Goal: Task Accomplishment & Management: Manage account settings

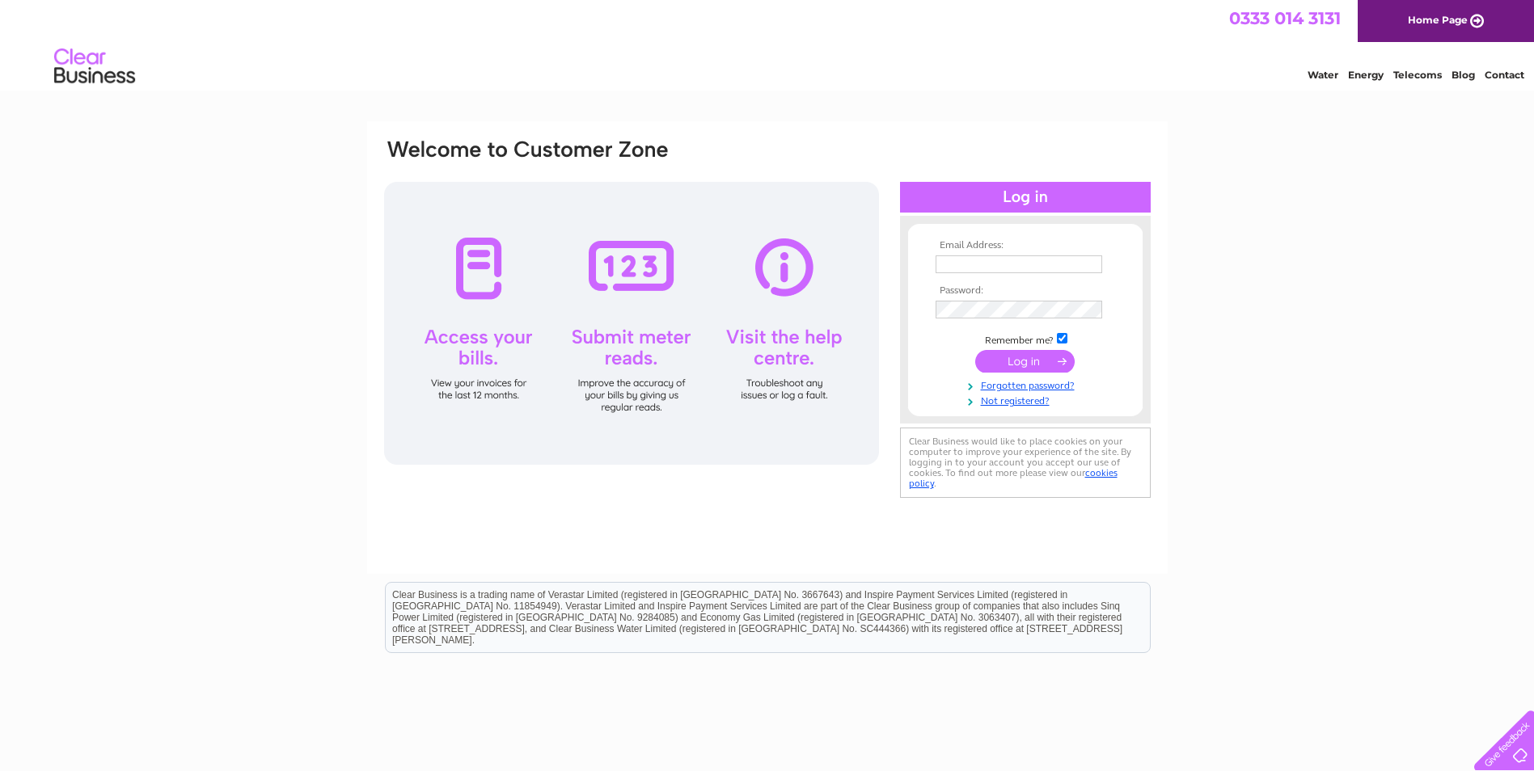
click at [953, 268] on input "text" at bounding box center [1019, 265] width 167 height 18
type input "hortonweldingsupplies@hotmail.co.uk"
click at [1017, 366] on input "submit" at bounding box center [1024, 363] width 99 height 23
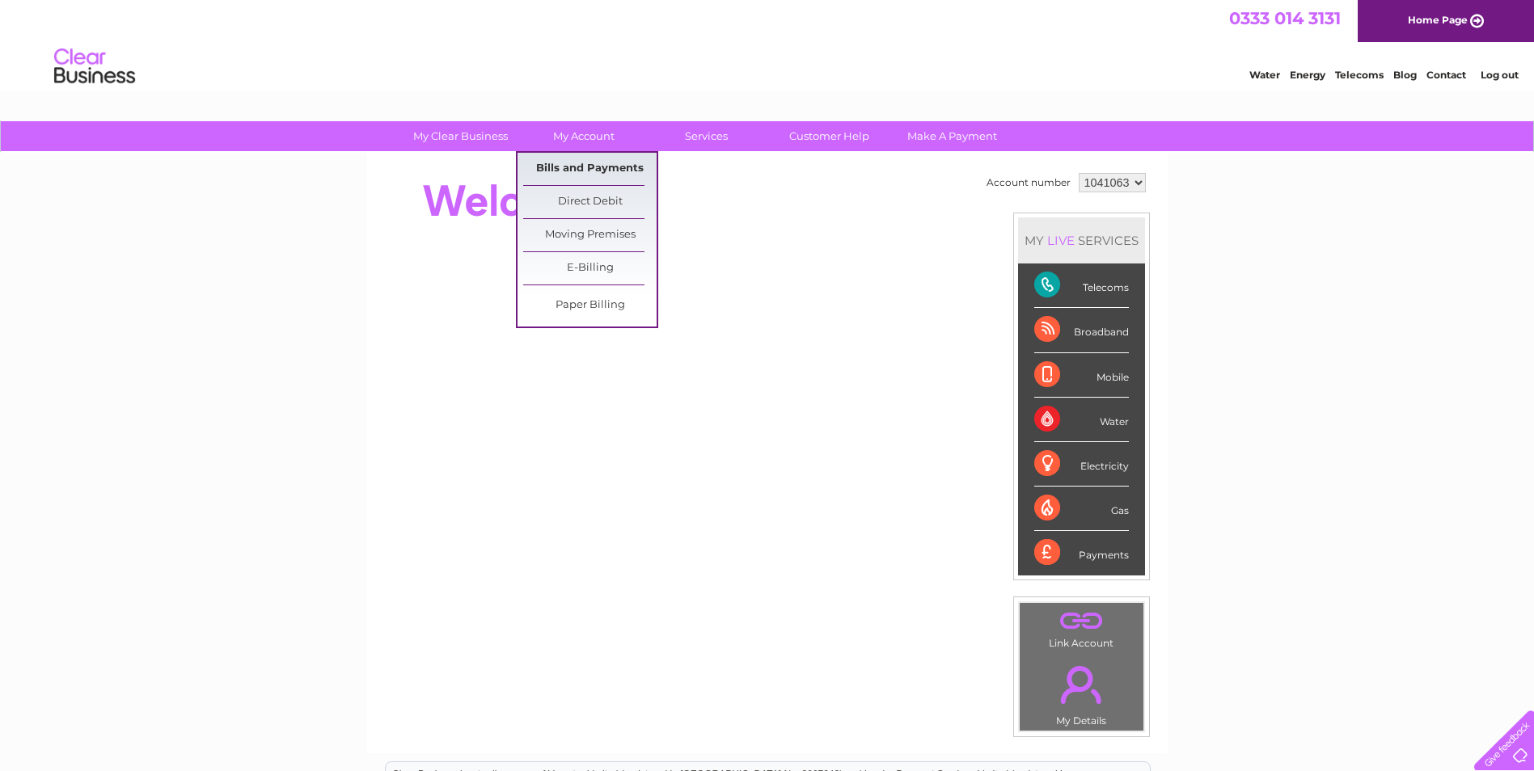
click at [587, 170] on link "Bills and Payments" at bounding box center [589, 169] width 133 height 32
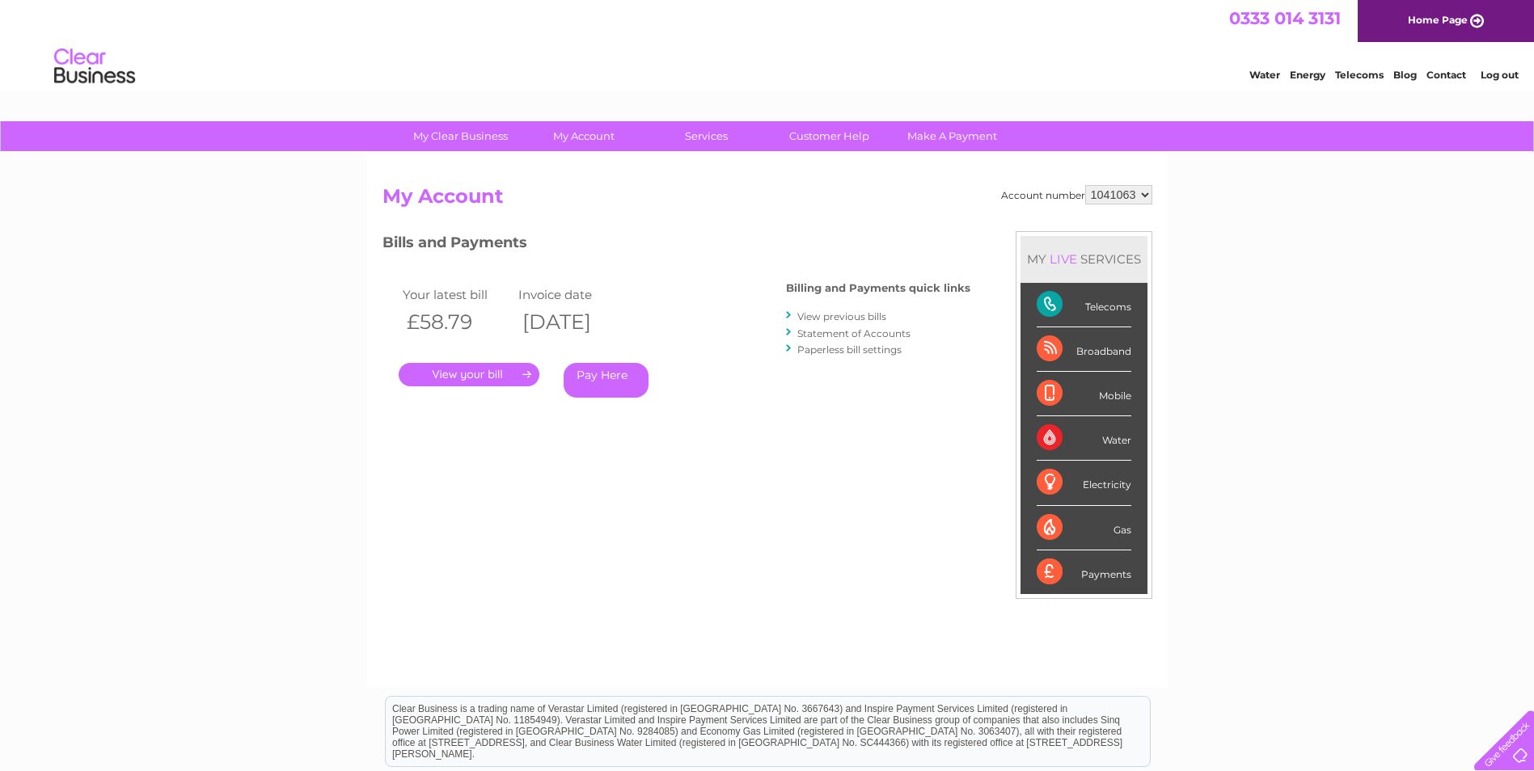
click at [481, 372] on link "." at bounding box center [469, 374] width 141 height 23
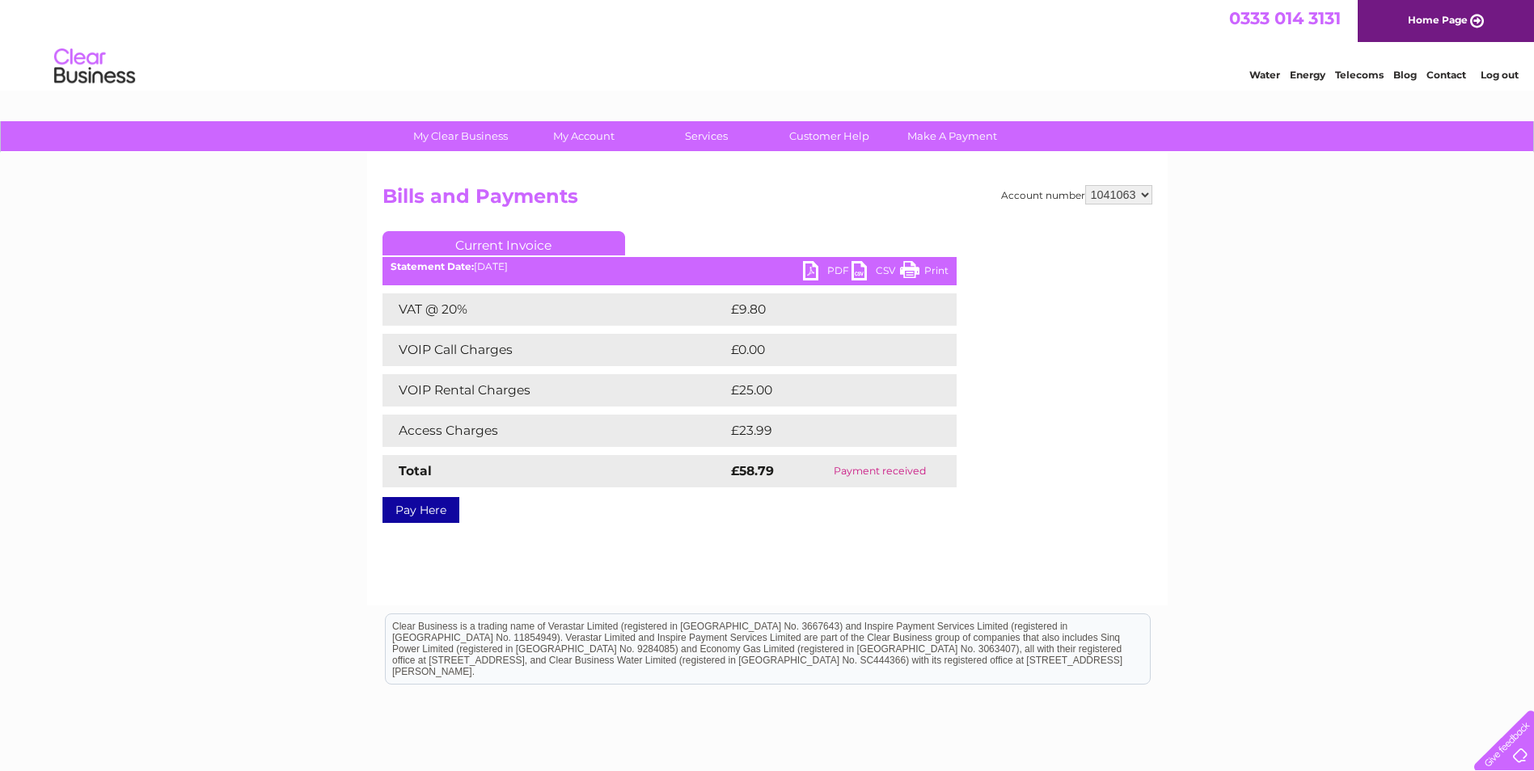
click at [837, 272] on link "PDF" at bounding box center [827, 272] width 49 height 23
click at [928, 272] on link "Print" at bounding box center [924, 272] width 49 height 23
